Goal: Information Seeking & Learning: Learn about a topic

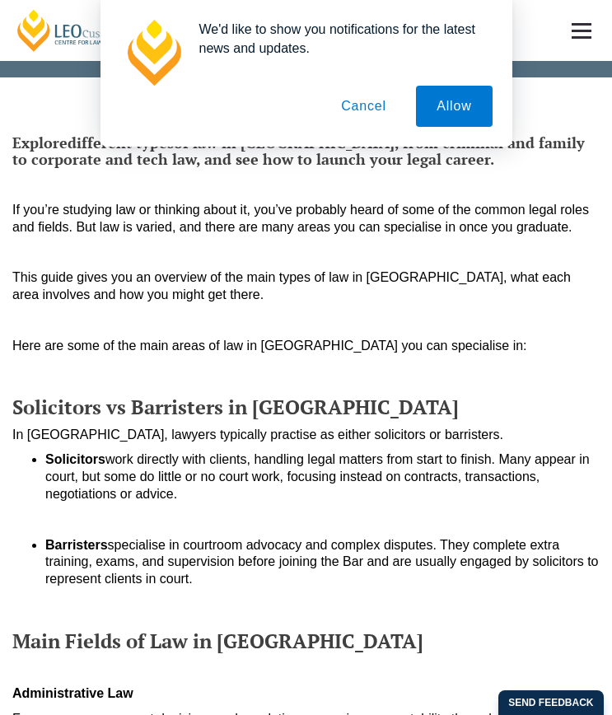
click at [370, 108] on button "Cancel" at bounding box center [364, 106] width 87 height 41
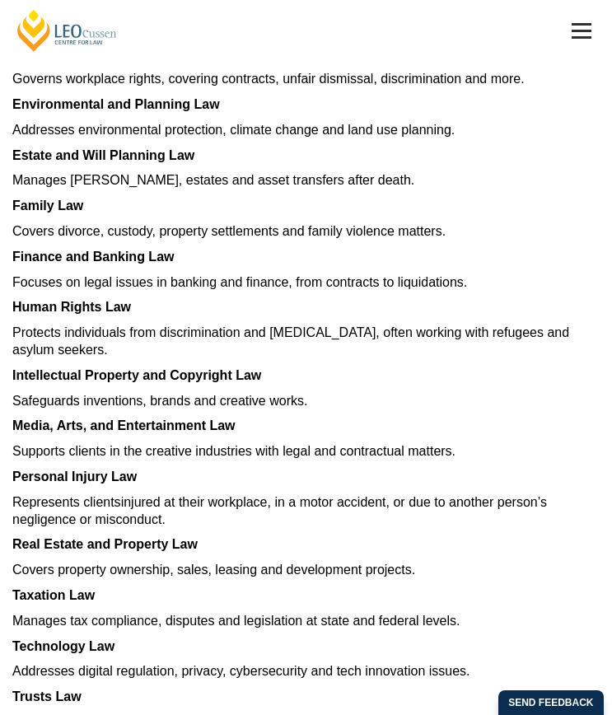
scroll to position [1135, 0]
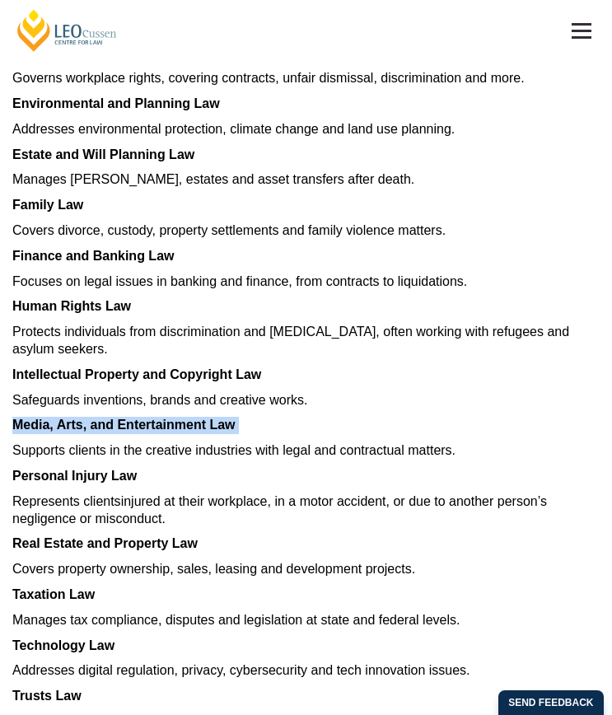
drag, startPoint x: 22, startPoint y: 425, endPoint x: 394, endPoint y: 434, distance: 371.8
click at [394, 434] on p "Media, Arts, and Entertainment Law" at bounding box center [306, 425] width 588 height 17
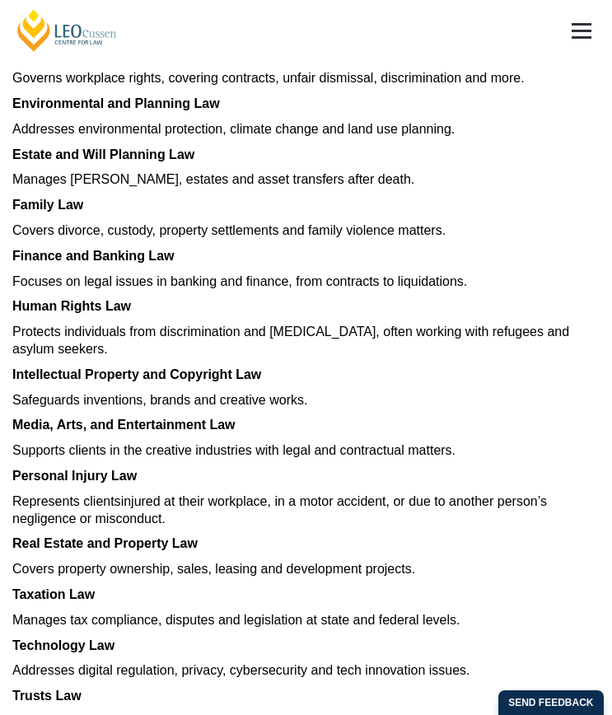
drag, startPoint x: 394, startPoint y: 434, endPoint x: 297, endPoint y: 522, distance: 130.7
click at [297, 522] on p "Represents clients injured at their workplace, in a motor accident, or due to a…" at bounding box center [306, 511] width 588 height 35
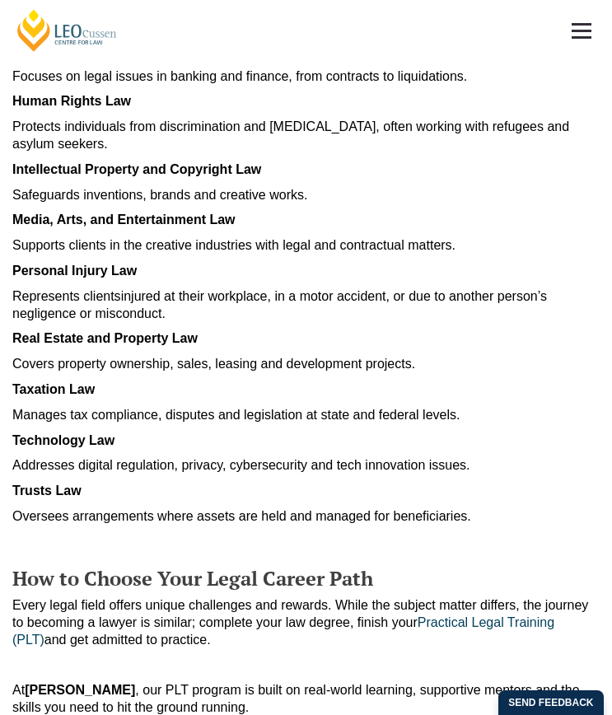
scroll to position [1339, 0]
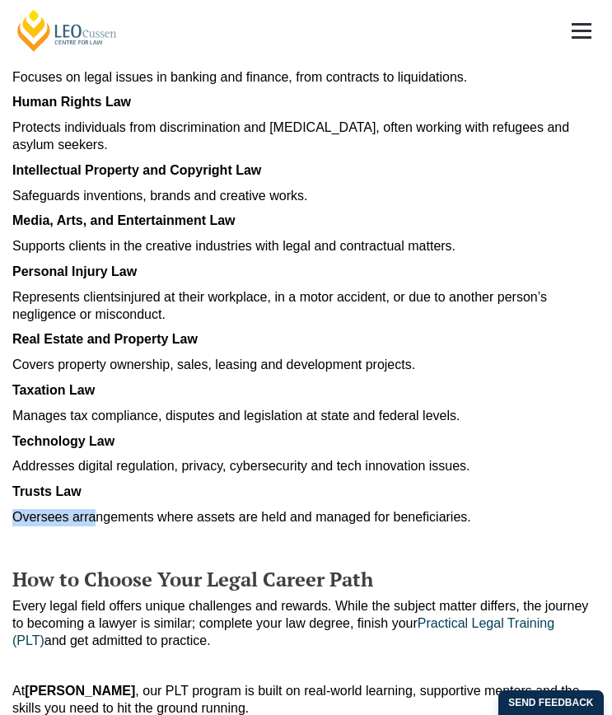
drag, startPoint x: 16, startPoint y: 522, endPoint x: 96, endPoint y: 507, distance: 82.1
drag, startPoint x: 96, startPoint y: 507, endPoint x: 157, endPoint y: 502, distance: 60.4
click at [157, 501] on p "Trusts Law" at bounding box center [306, 492] width 588 height 17
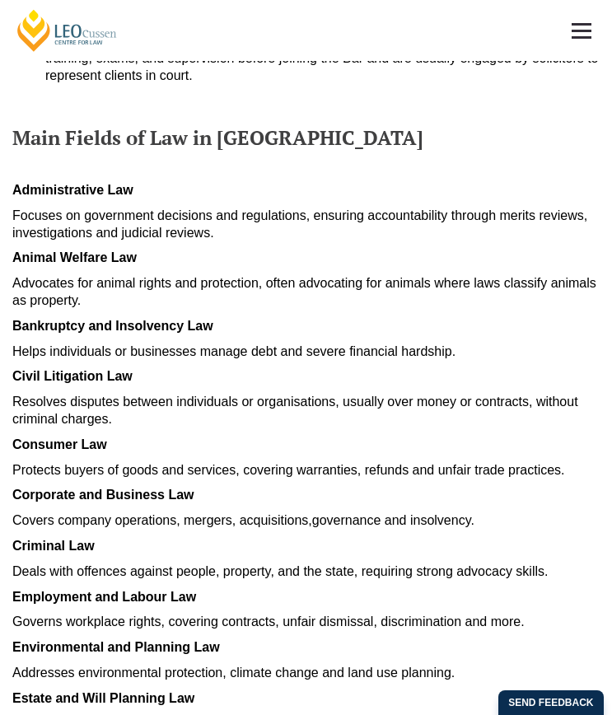
scroll to position [0, 0]
